Goal: Information Seeking & Learning: Learn about a topic

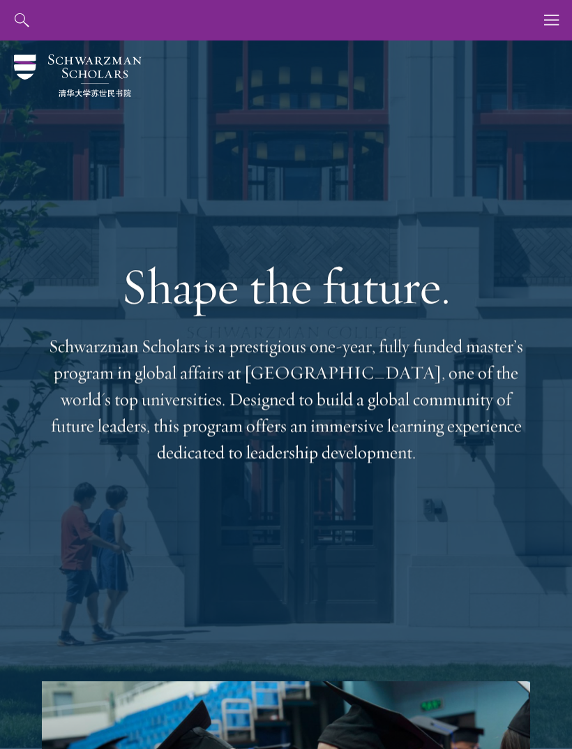
click at [549, 19] on icon "button" at bounding box center [551, 20] width 15 height 40
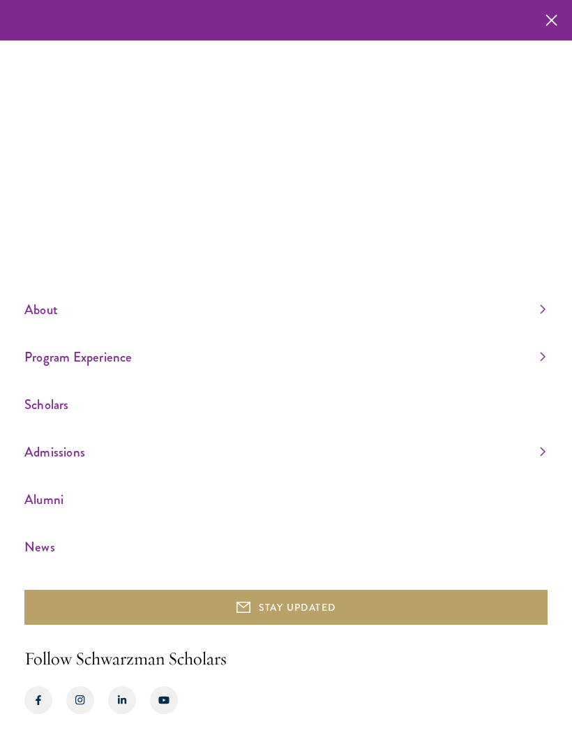
scroll to position [45, 0]
click at [547, 18] on icon "button" at bounding box center [552, 20] width 12 height 40
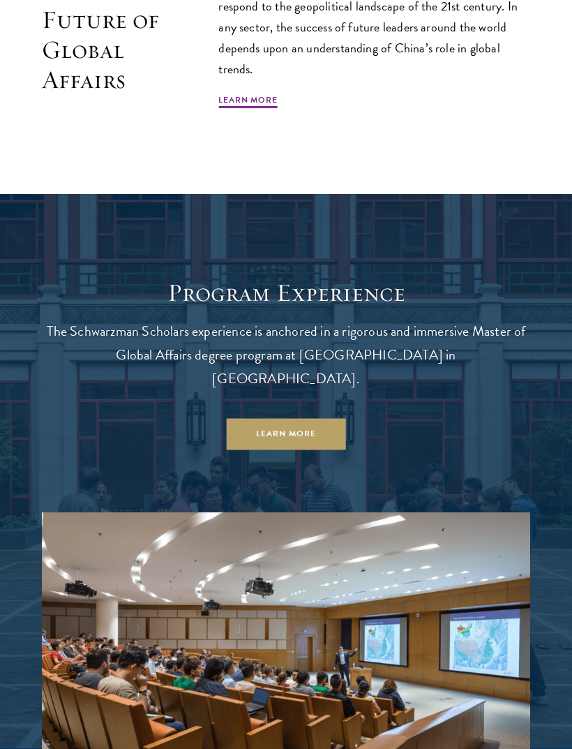
scroll to position [1028, 0]
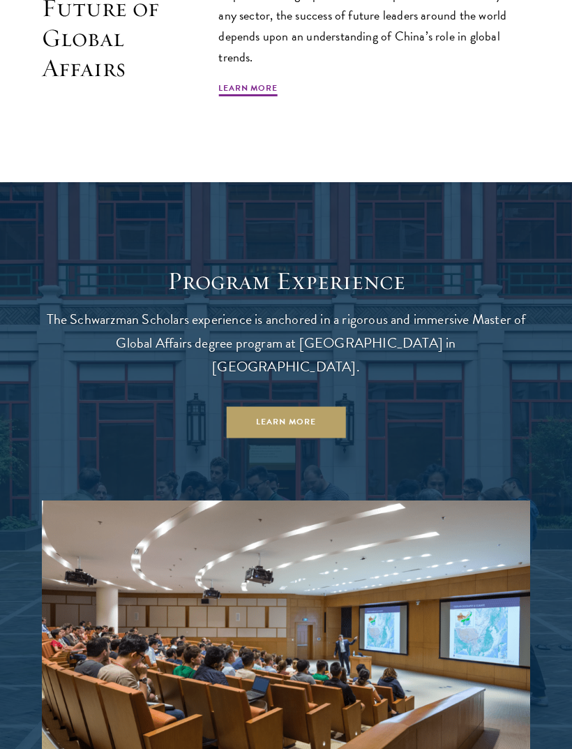
click at [302, 409] on link "Learn More" at bounding box center [286, 421] width 119 height 31
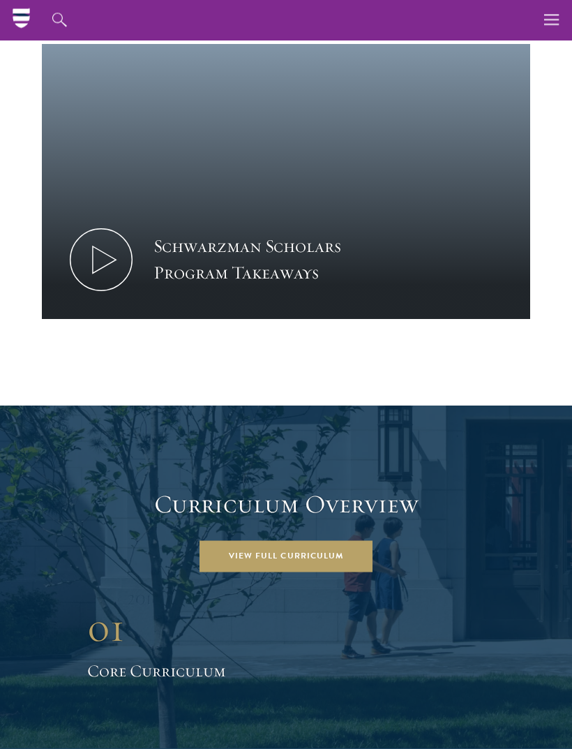
scroll to position [1319, 0]
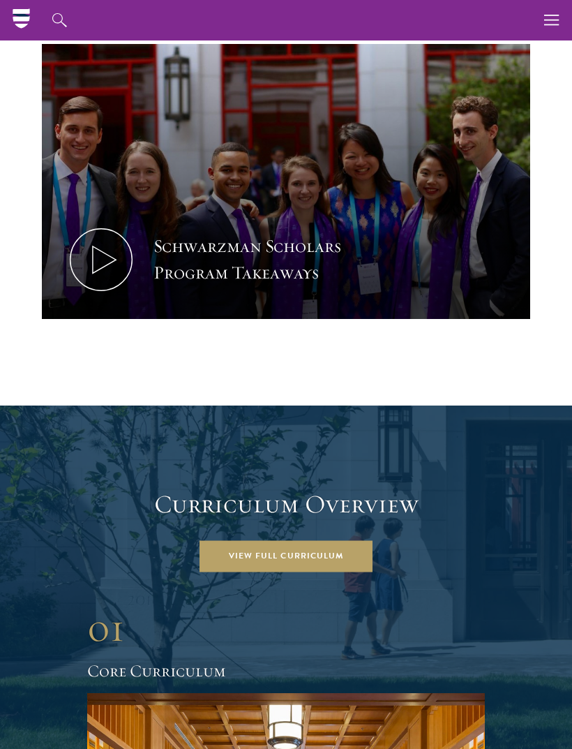
click at [302, 540] on link "View Full Curriculum" at bounding box center [286, 555] width 173 height 31
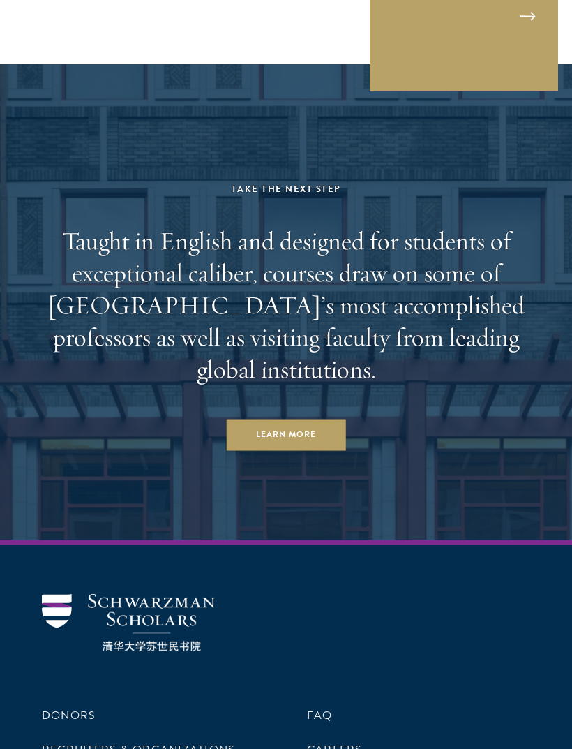
scroll to position [10190, 0]
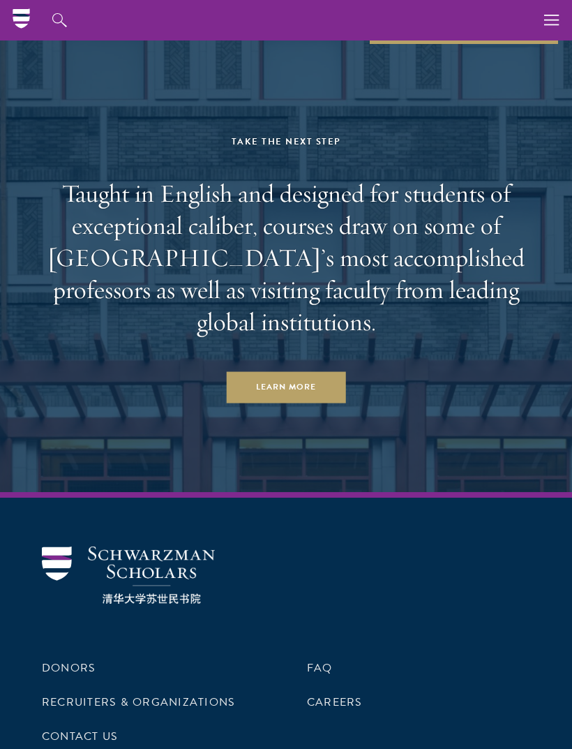
click at [355, 694] on link "Careers" at bounding box center [335, 702] width 56 height 17
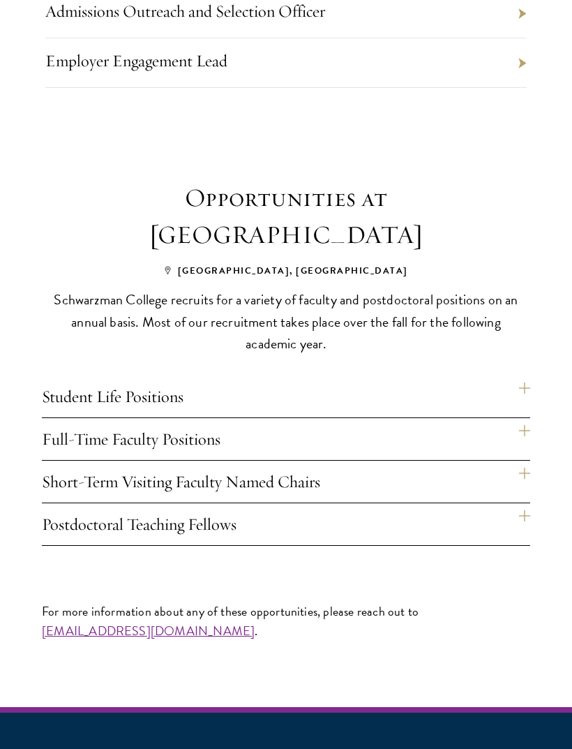
scroll to position [784, 0]
